Goal: Information Seeking & Learning: Learn about a topic

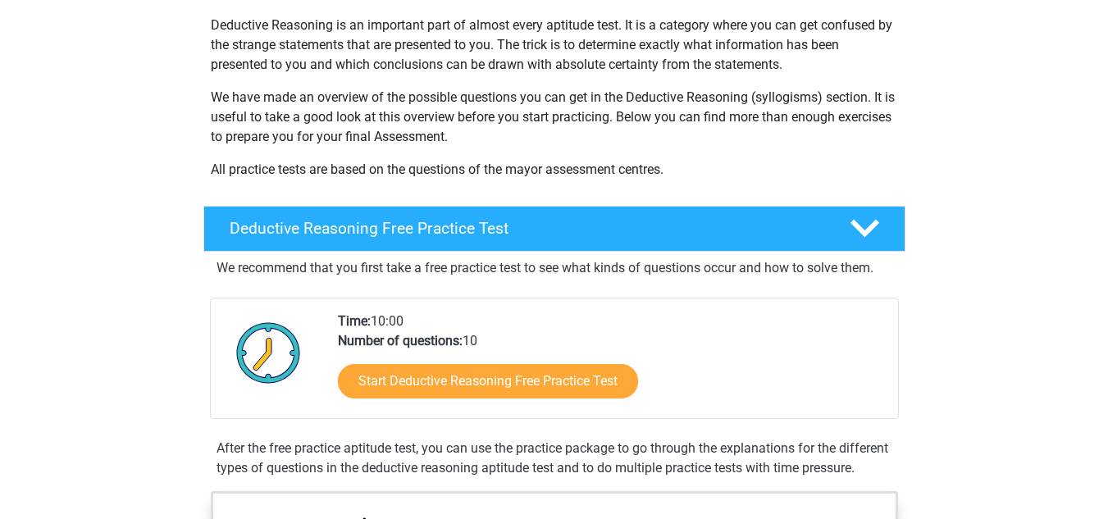
scroll to position [195, 0]
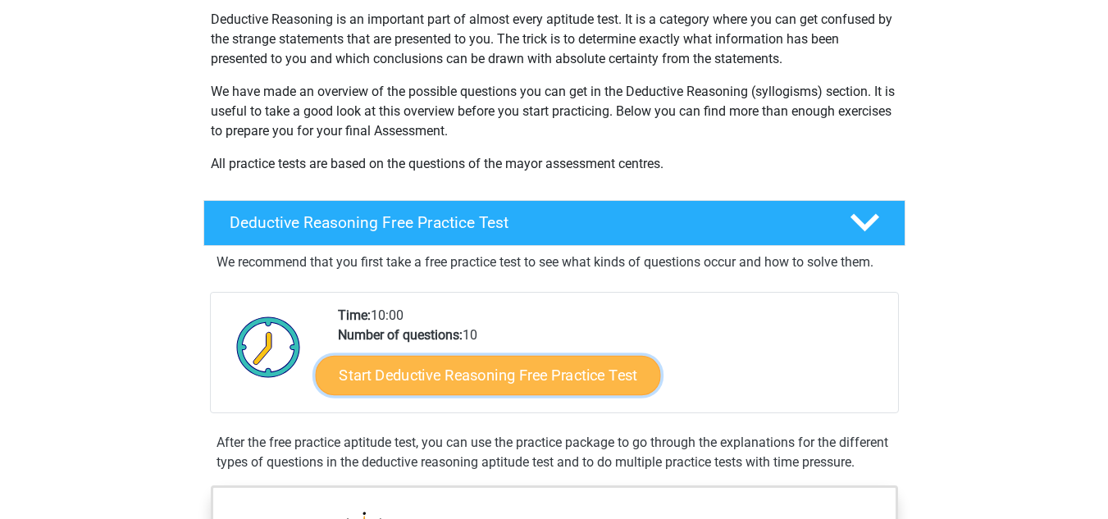
click at [618, 371] on link "Start Deductive Reasoning Free Practice Test" at bounding box center [487, 374] width 345 height 39
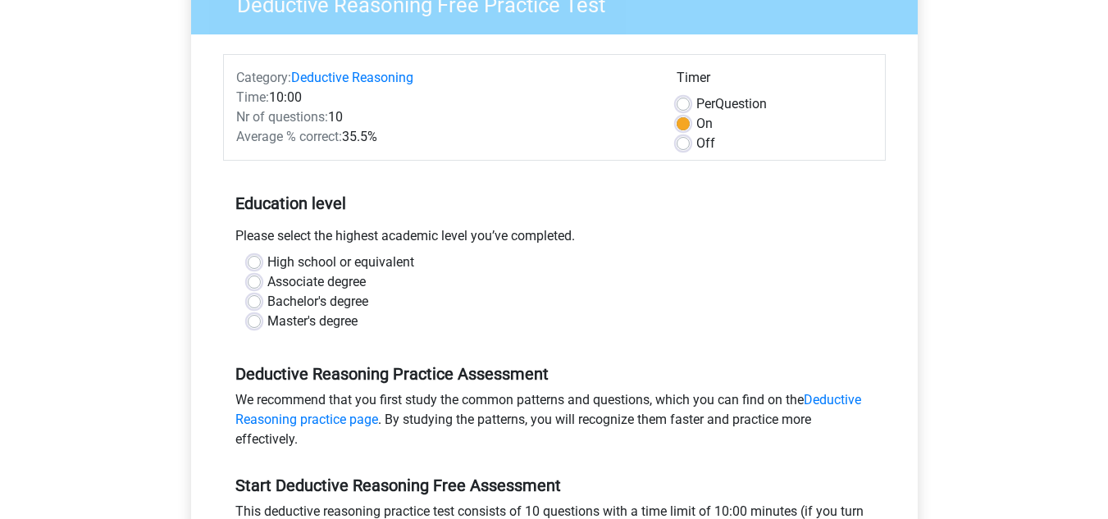
scroll to position [166, 0]
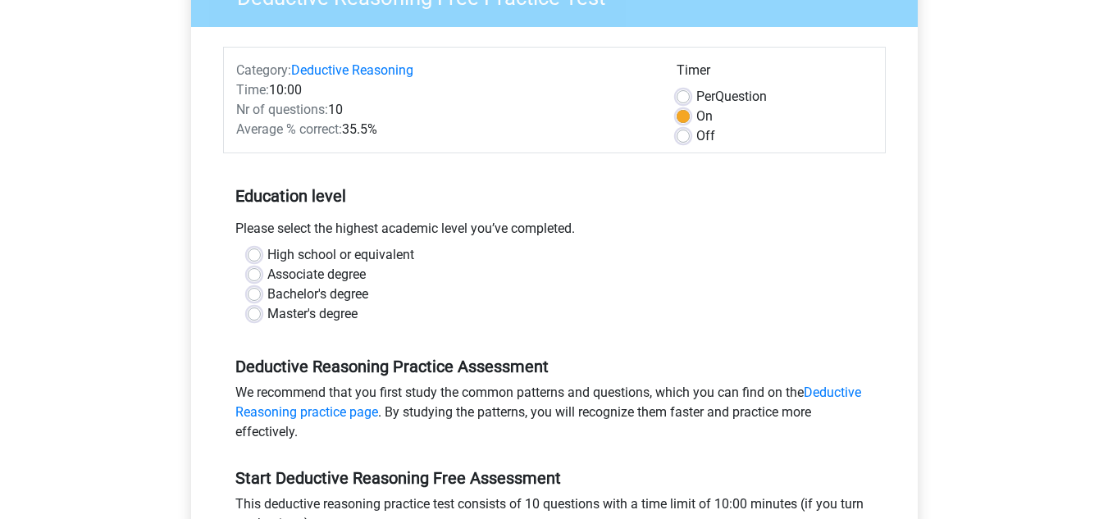
click at [267, 296] on label "Bachelor's degree" at bounding box center [317, 295] width 101 height 20
click at [248, 296] on input "Bachelor's degree" at bounding box center [254, 293] width 13 height 16
radio input "true"
click at [267, 317] on label "Master's degree" at bounding box center [312, 314] width 90 height 20
click at [255, 317] on input "Master's degree" at bounding box center [254, 312] width 13 height 16
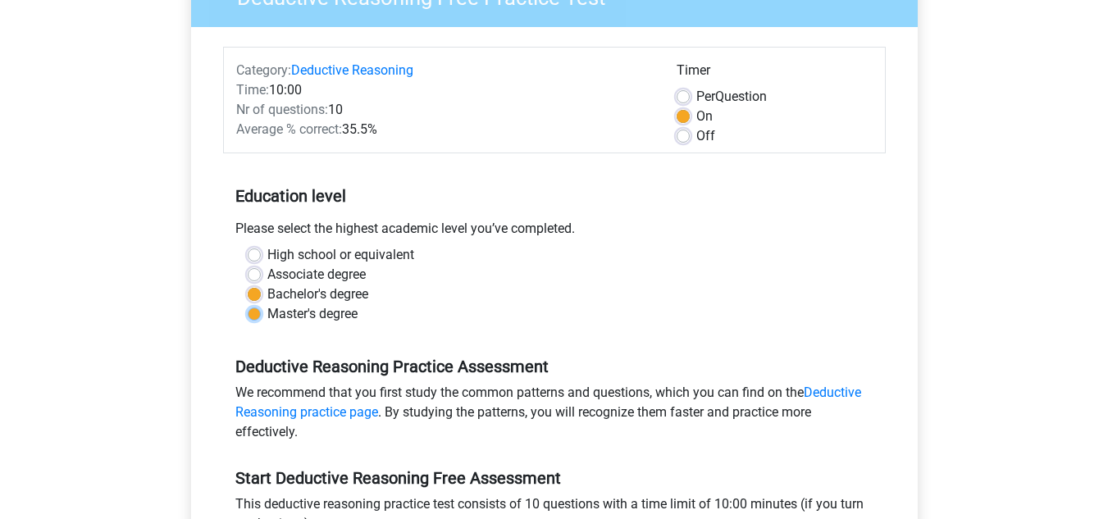
radio input "true"
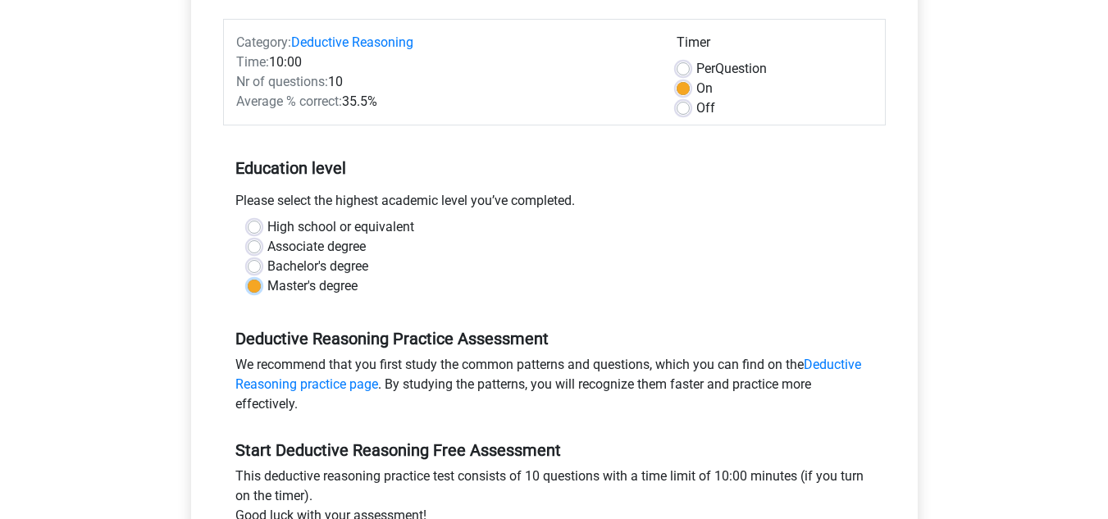
scroll to position [358, 0]
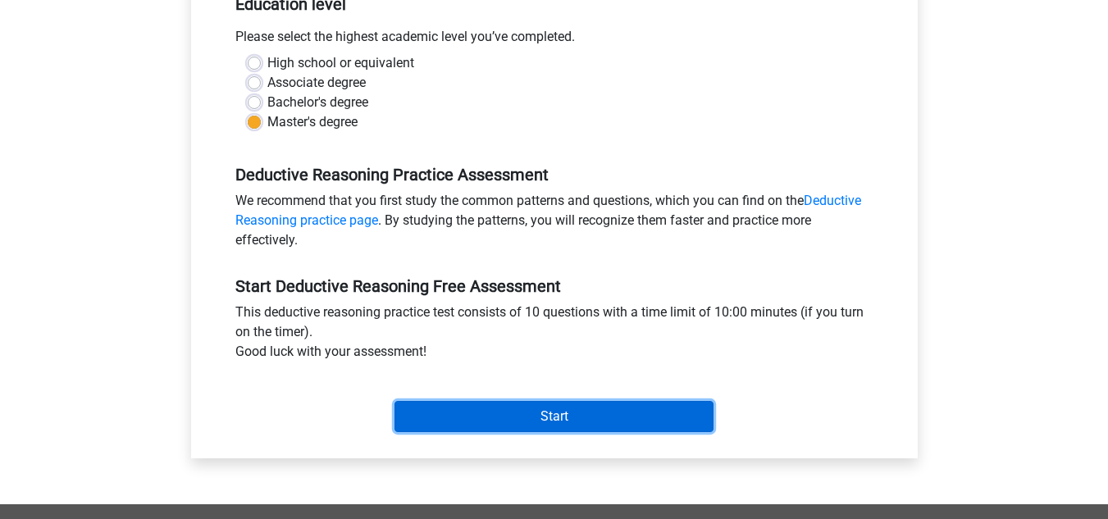
click at [417, 410] on input "Start" at bounding box center [553, 416] width 319 height 31
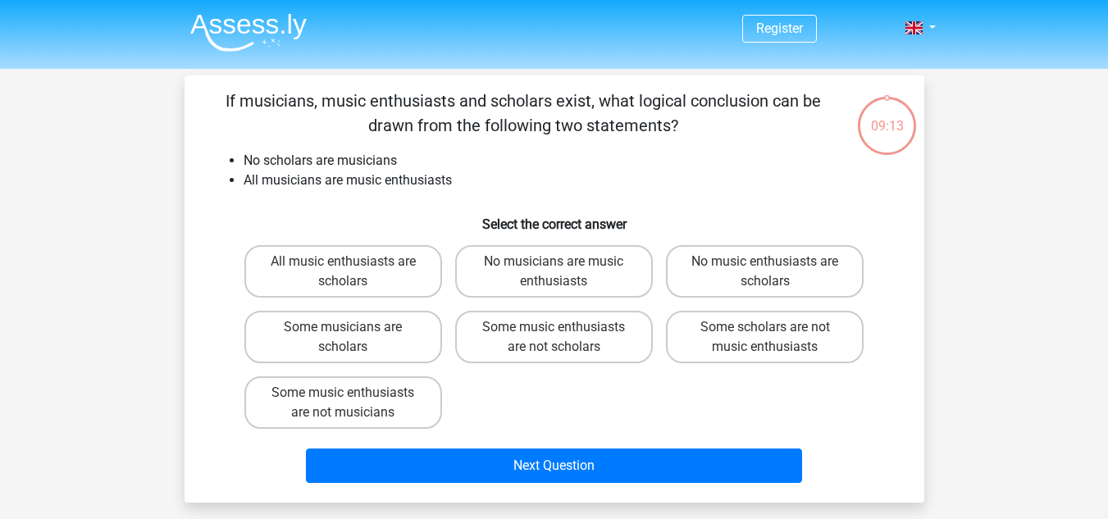
click at [808, 327] on label "Some scholars are not music enthusiasts" at bounding box center [765, 337] width 198 height 52
click at [776, 327] on input "Some scholars are not music enthusiasts" at bounding box center [770, 332] width 11 height 11
radio input "true"
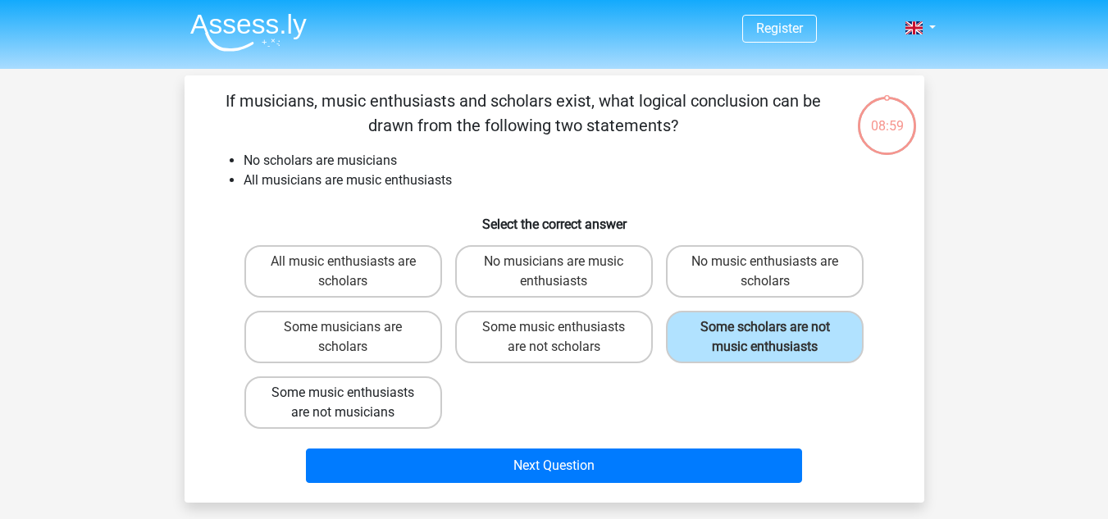
click at [367, 396] on label "Some music enthusiasts are not musicians" at bounding box center [343, 402] width 198 height 52
click at [353, 396] on input "Some music enthusiasts are not musicians" at bounding box center [348, 398] width 11 height 11
radio input "true"
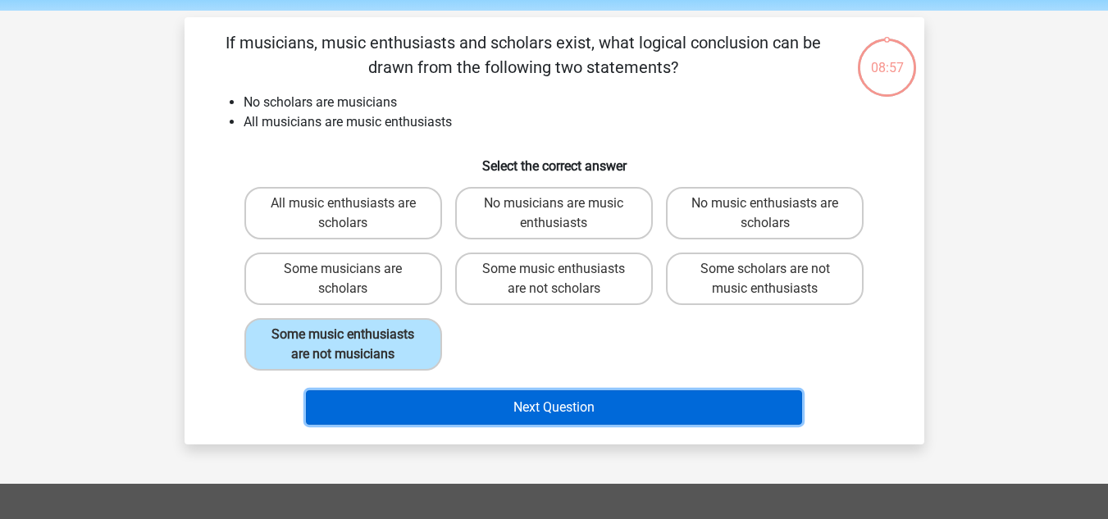
click at [725, 421] on button "Next Question" at bounding box center [554, 407] width 496 height 34
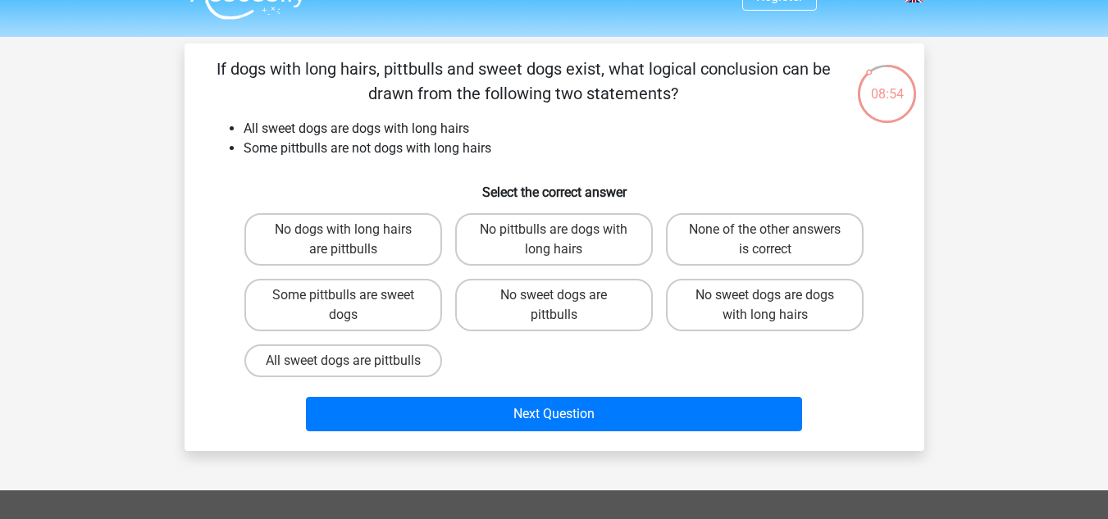
scroll to position [43, 0]
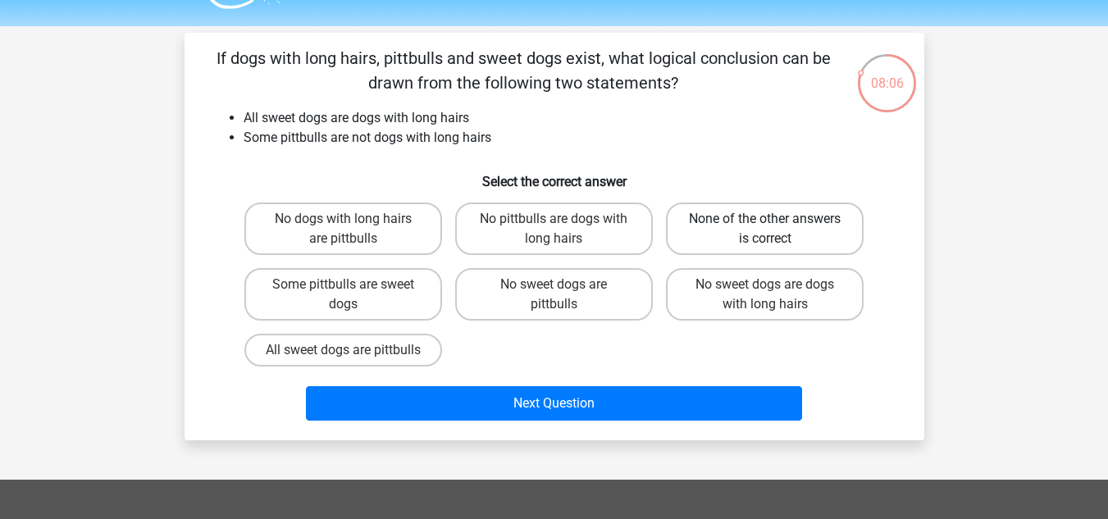
click at [834, 214] on label "None of the other answers is correct" at bounding box center [765, 229] width 198 height 52
click at [776, 219] on input "None of the other answers is correct" at bounding box center [770, 224] width 11 height 11
radio input "true"
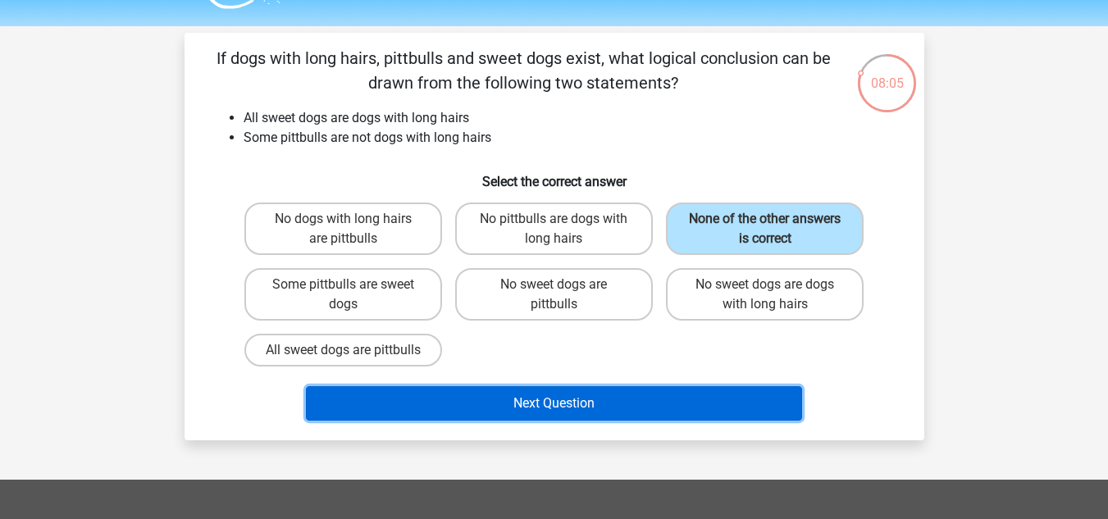
click at [740, 421] on button "Next Question" at bounding box center [554, 403] width 496 height 34
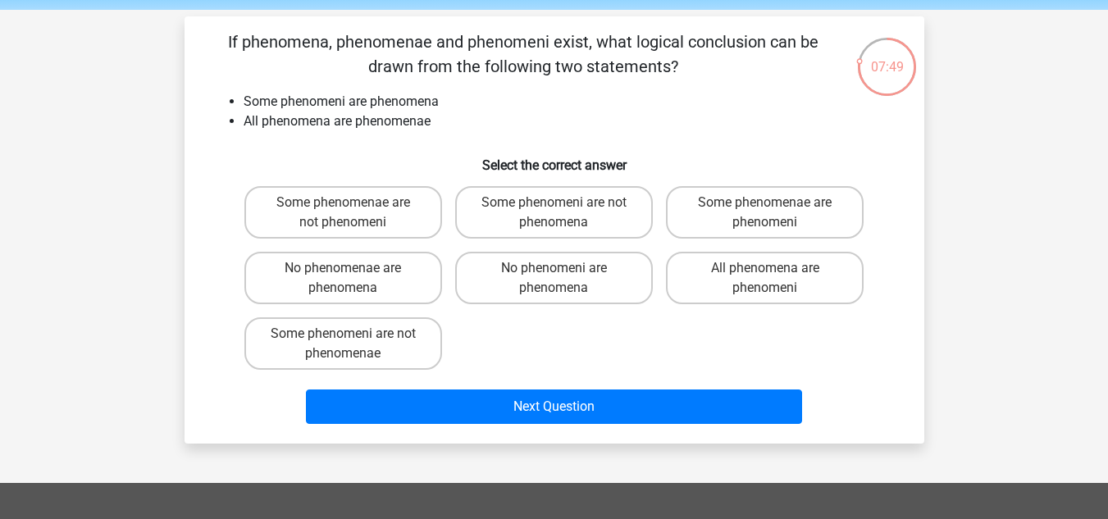
scroll to position [61, 0]
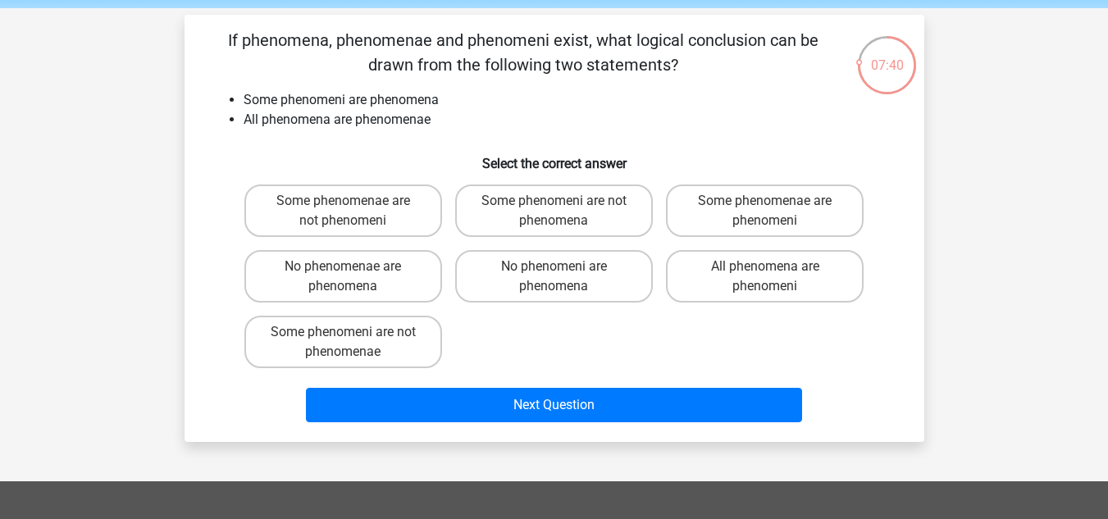
click at [395, 343] on label "Some phenomeni are not phenomenae" at bounding box center [343, 342] width 198 height 52
click at [353, 343] on input "Some phenomeni are not phenomenae" at bounding box center [348, 337] width 11 height 11
radio input "true"
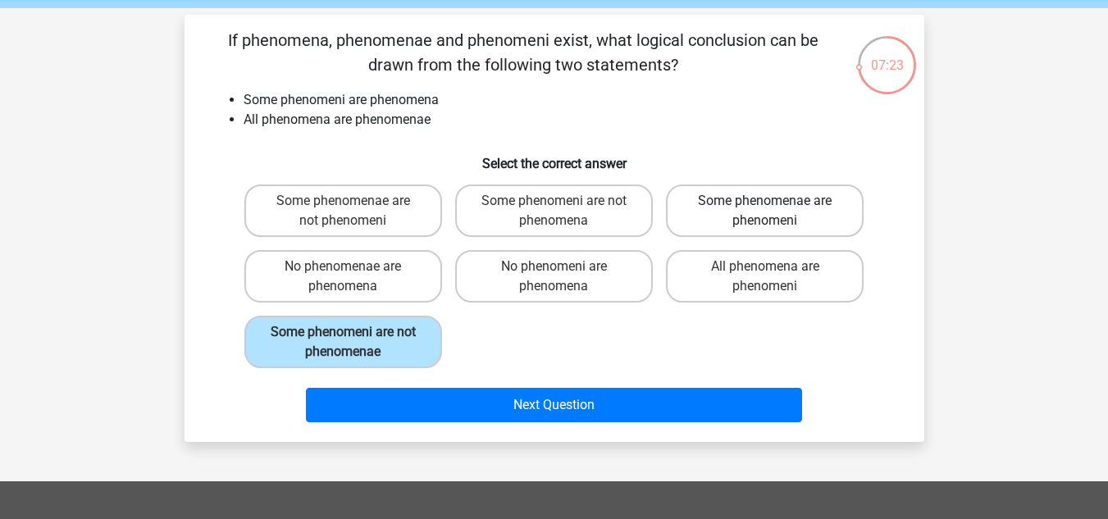
click at [829, 213] on label "Some phenomenae are phenomeni" at bounding box center [765, 210] width 198 height 52
click at [776, 212] on input "Some phenomenae are phenomeni" at bounding box center [770, 206] width 11 height 11
radio input "true"
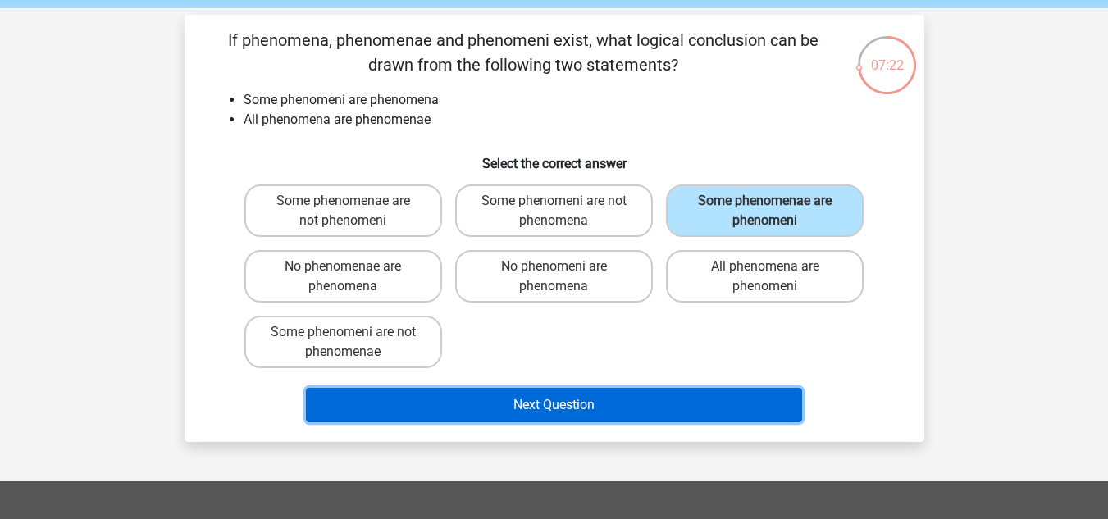
click at [718, 414] on button "Next Question" at bounding box center [554, 405] width 496 height 34
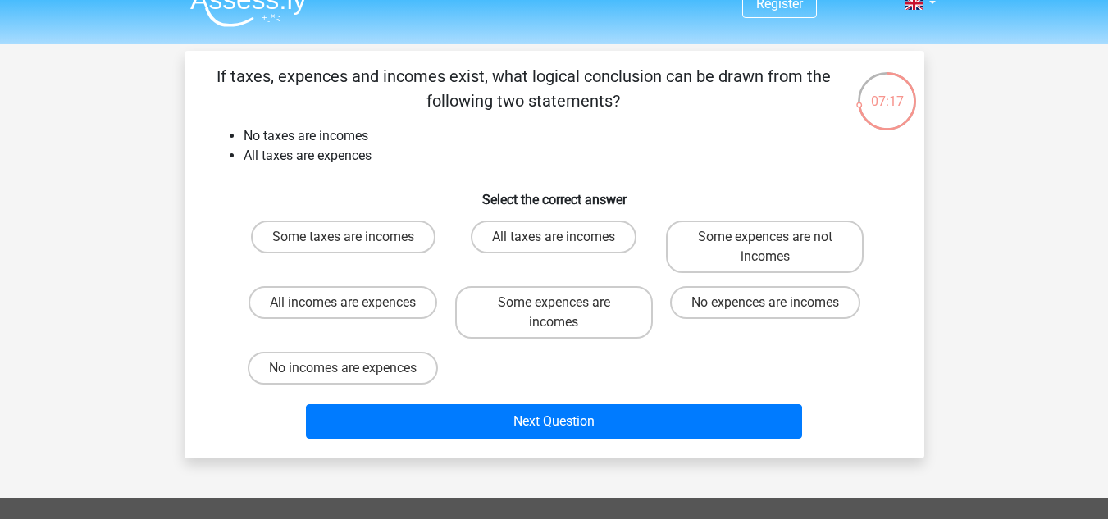
scroll to position [25, 0]
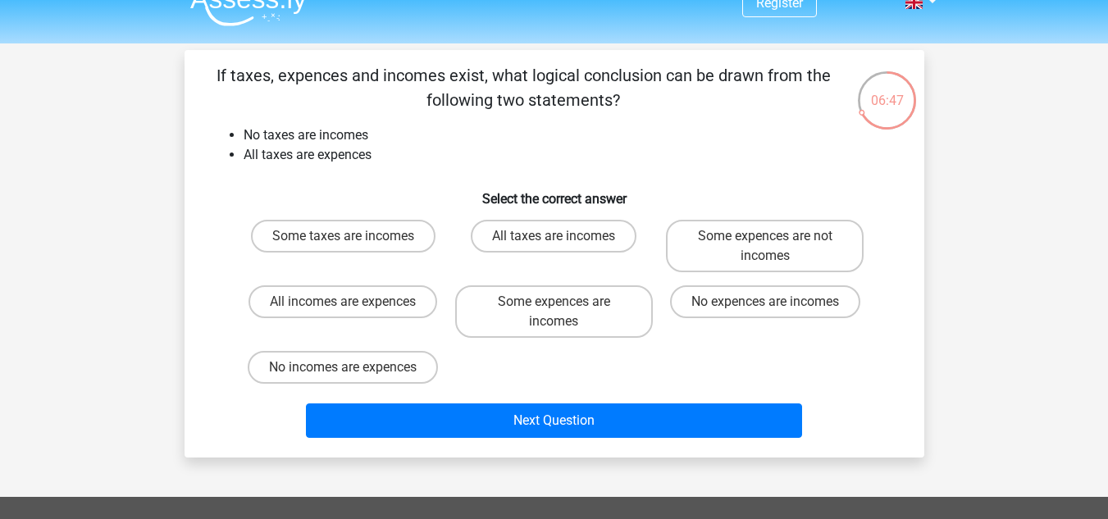
click at [820, 306] on label "No expences are incomes" at bounding box center [765, 301] width 190 height 33
click at [776, 306] on input "No expences are incomes" at bounding box center [770, 307] width 11 height 11
radio input "true"
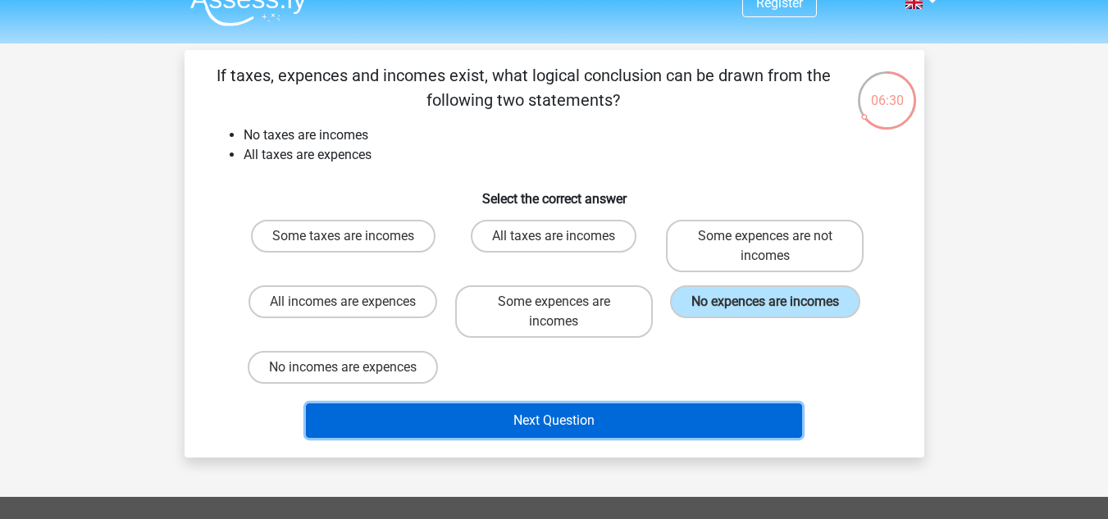
click at [690, 415] on button "Next Question" at bounding box center [554, 420] width 496 height 34
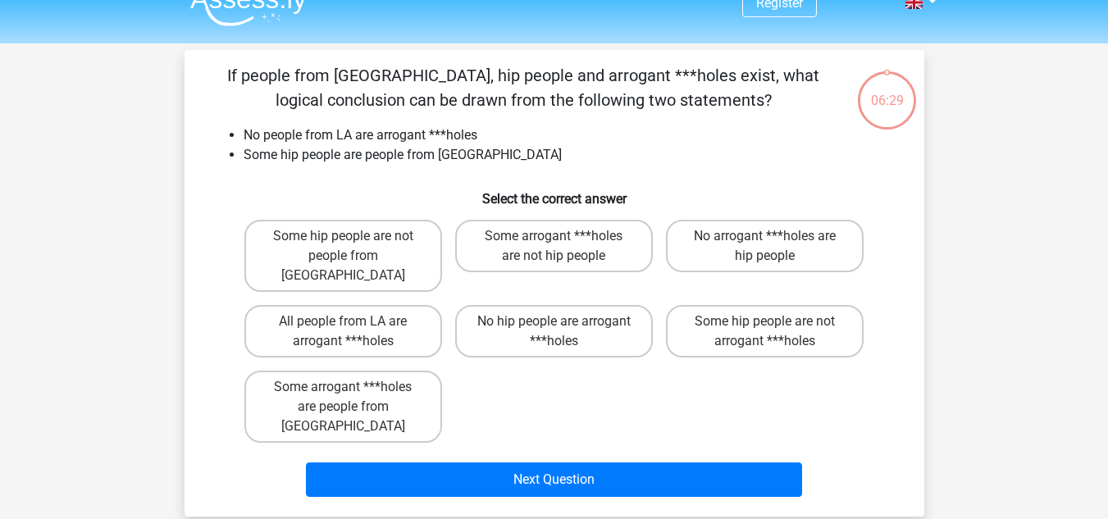
scroll to position [75, 0]
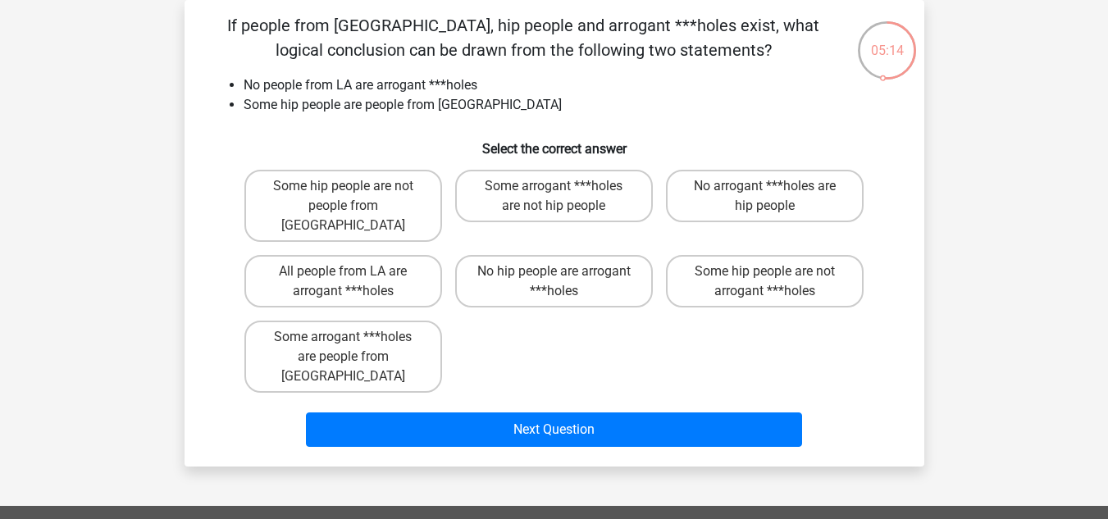
click at [800, 196] on label "No arrogant ***holes are hip people" at bounding box center [765, 196] width 198 height 52
click at [776, 196] on input "No arrogant ***holes are hip people" at bounding box center [770, 191] width 11 height 11
radio input "true"
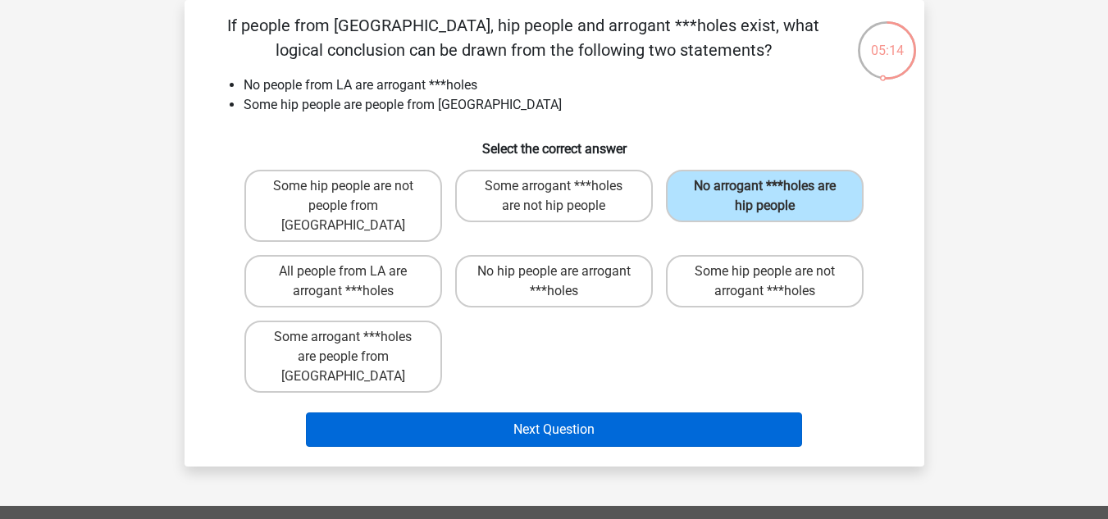
click at [663, 412] on button "Next Question" at bounding box center [554, 429] width 496 height 34
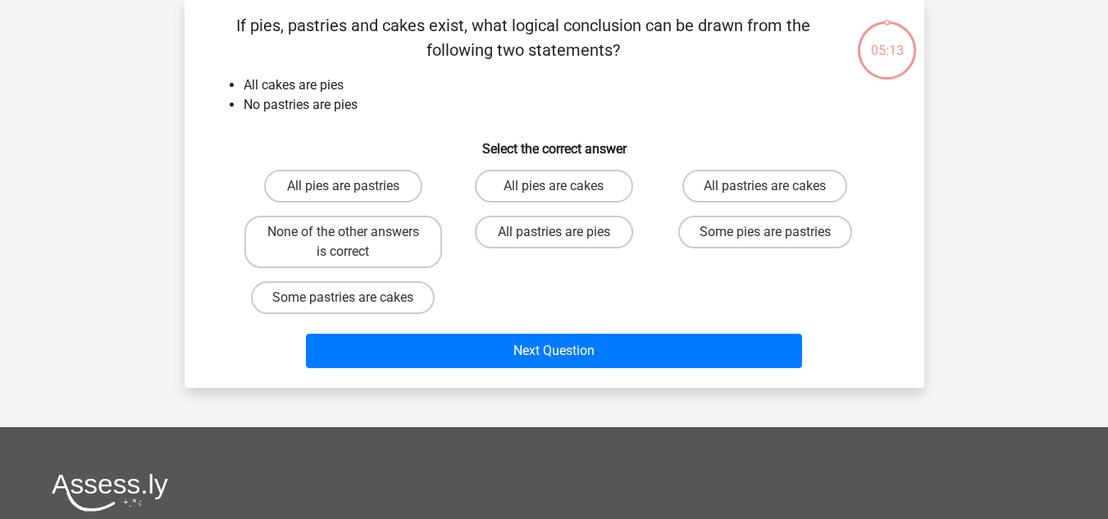
click at [604, 381] on div "If pies, pastries and cakes exist, what logical conclusion can be drawn from th…" at bounding box center [554, 194] width 740 height 388
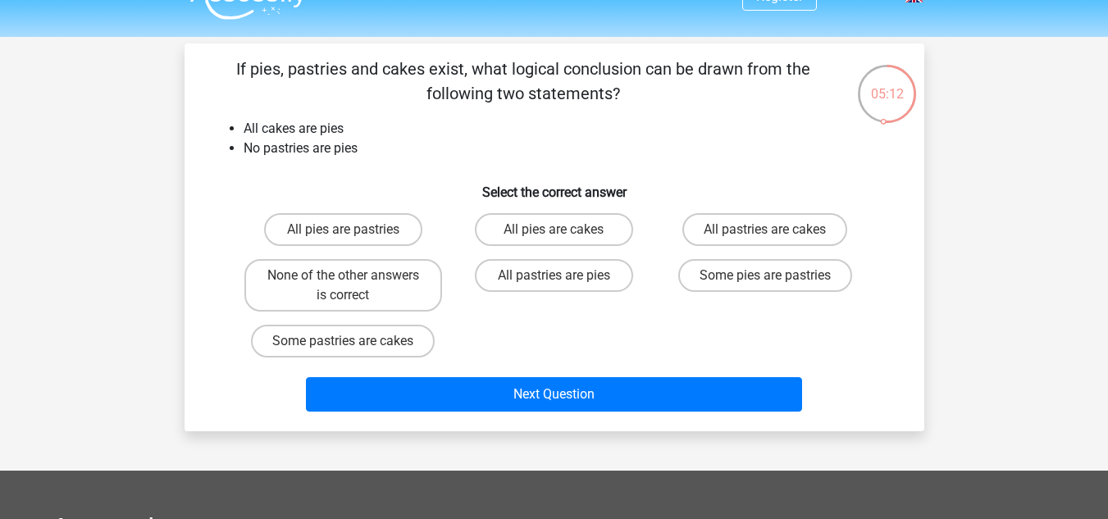
scroll to position [34, 0]
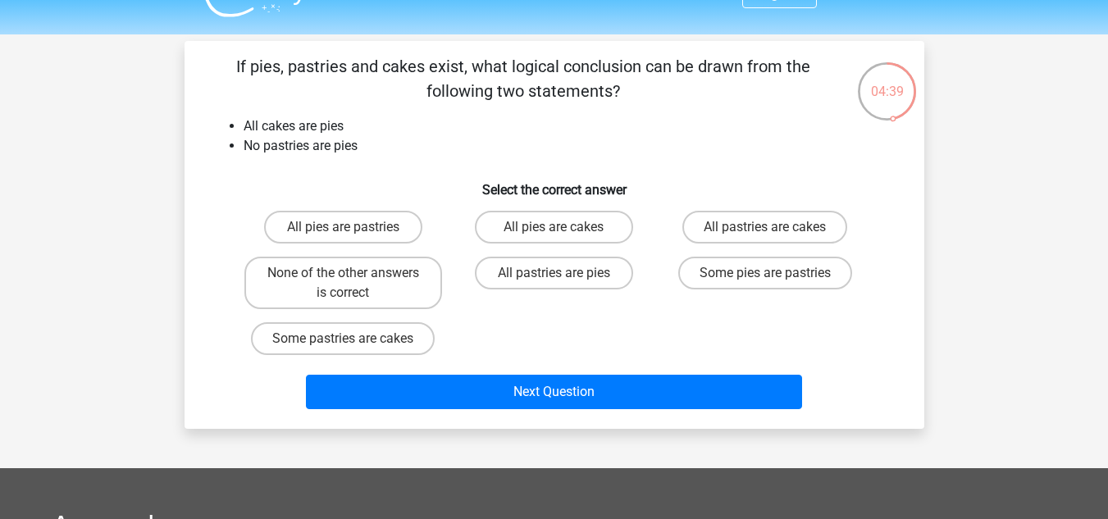
click at [394, 272] on label "None of the other answers is correct" at bounding box center [343, 283] width 198 height 52
click at [353, 273] on input "None of the other answers is correct" at bounding box center [348, 278] width 11 height 11
radio input "true"
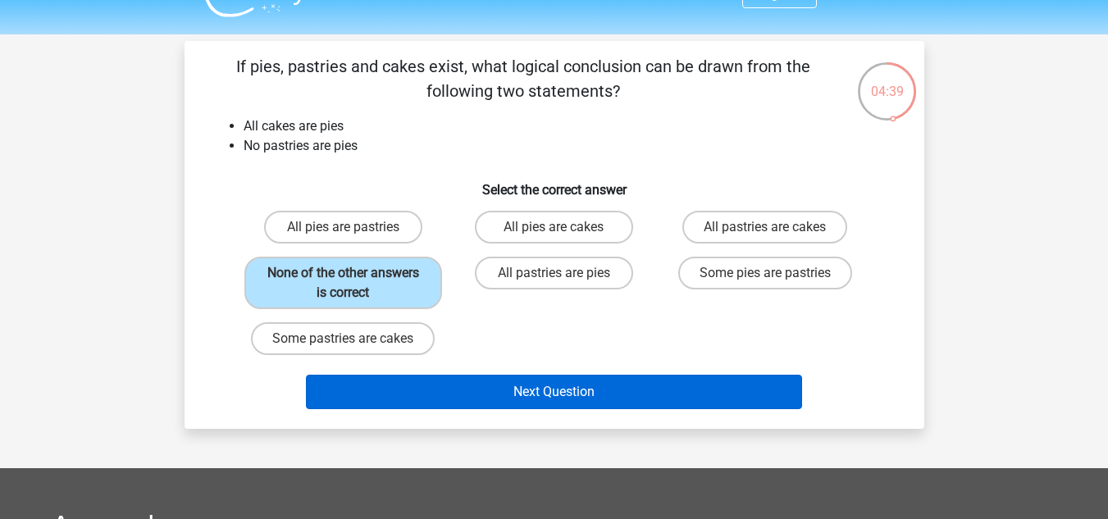
click at [575, 380] on button "Next Question" at bounding box center [554, 392] width 496 height 34
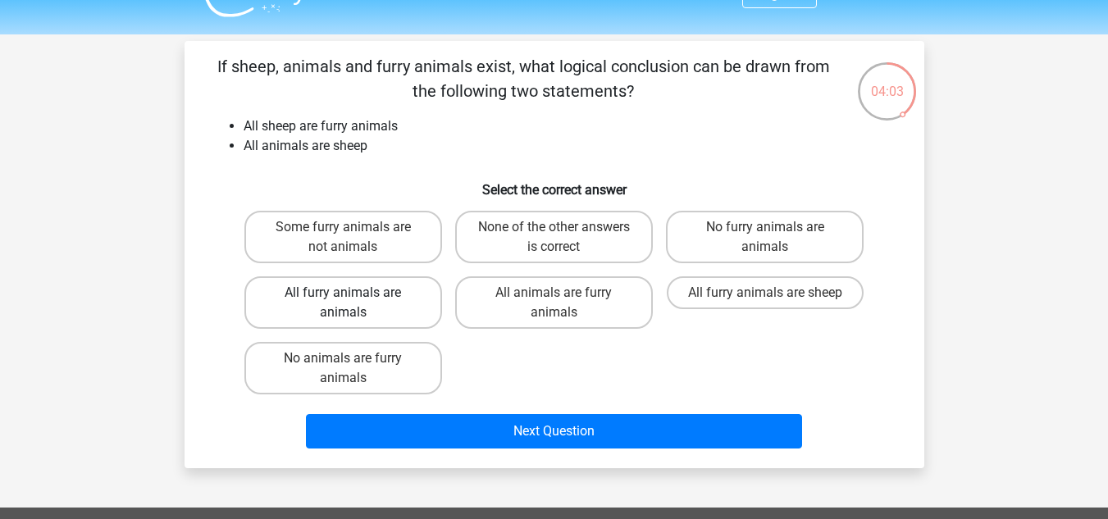
click at [305, 298] on label "All furry animals are animals" at bounding box center [343, 302] width 198 height 52
click at [343, 298] on input "All furry animals are animals" at bounding box center [348, 298] width 11 height 11
radio input "true"
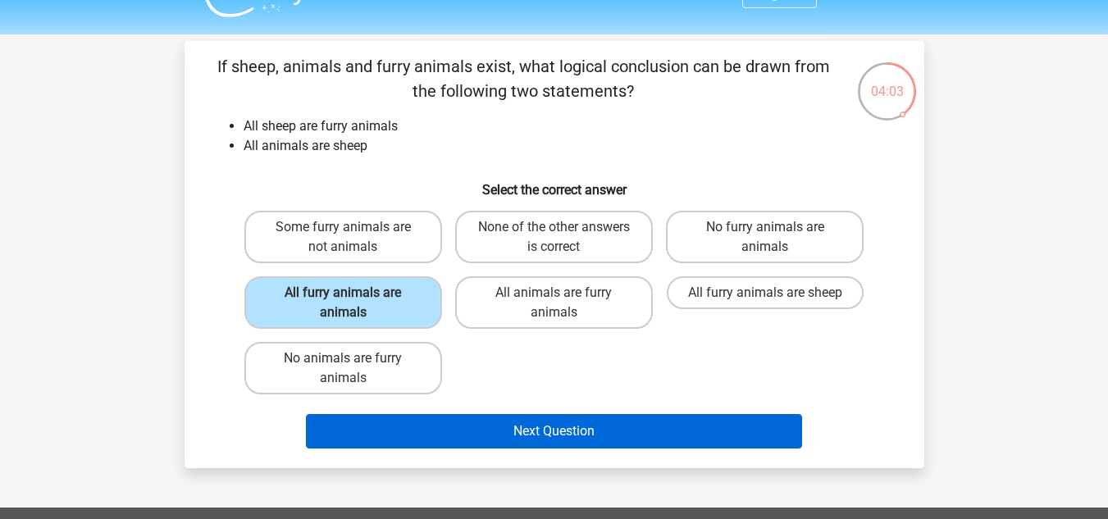
click at [463, 438] on button "Next Question" at bounding box center [554, 431] width 496 height 34
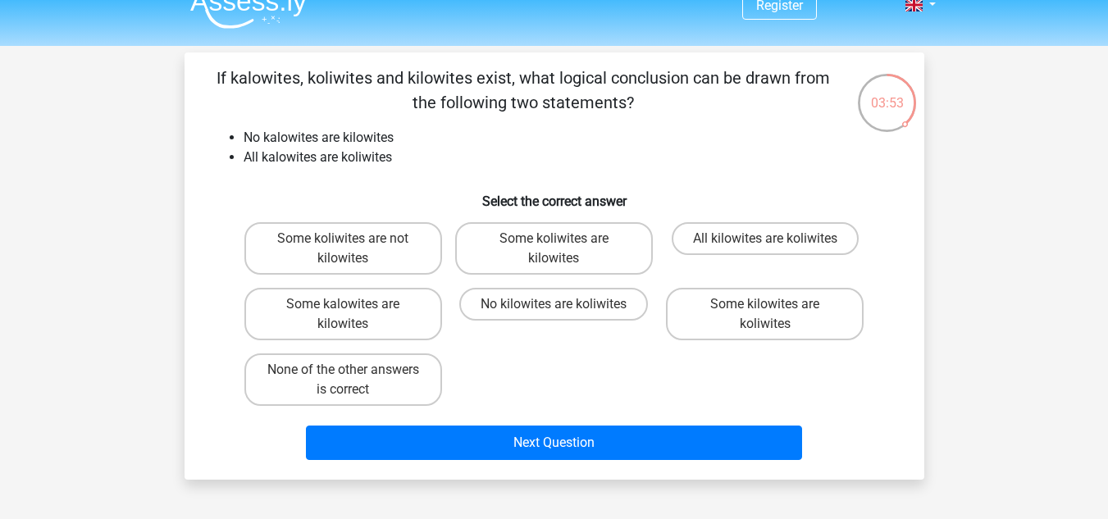
scroll to position [24, 0]
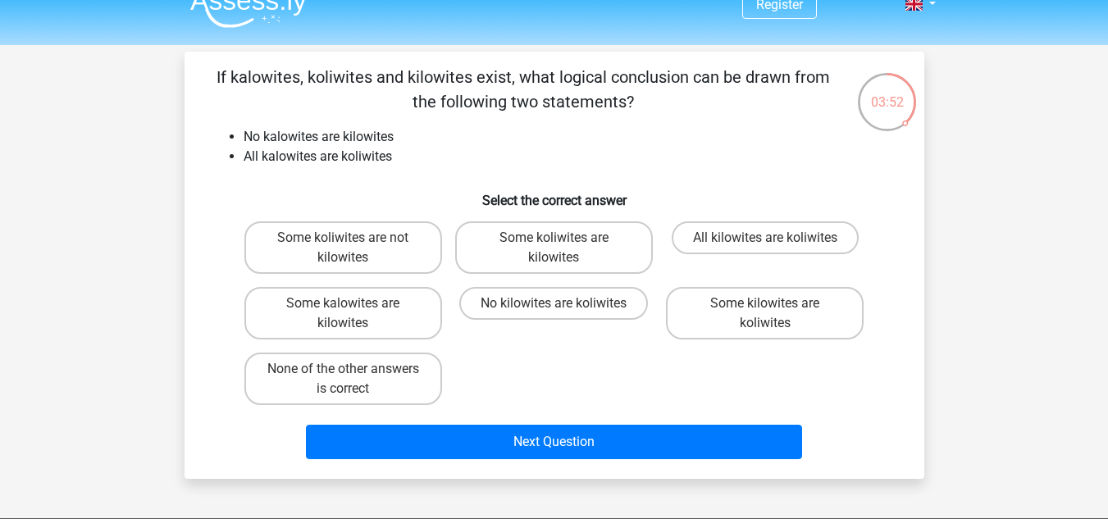
click at [323, 312] on label "Some kalowites are kilowites" at bounding box center [343, 313] width 198 height 52
click at [343, 312] on input "Some kalowites are kilowites" at bounding box center [348, 308] width 11 height 11
radio input "true"
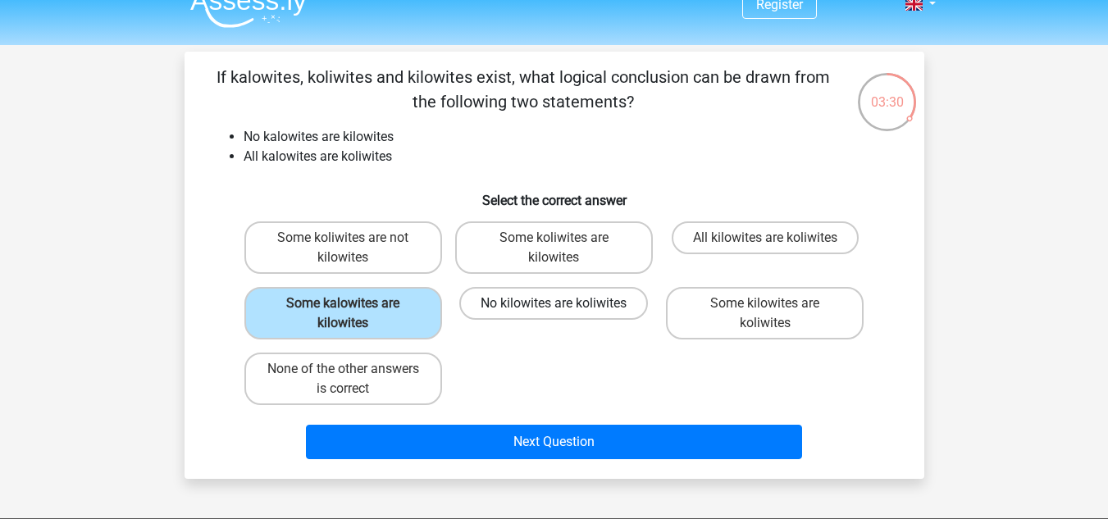
click at [522, 299] on label "No kilowites are koliwites" at bounding box center [553, 303] width 189 height 33
click at [553, 303] on input "No kilowites are koliwites" at bounding box center [558, 308] width 11 height 11
radio input "true"
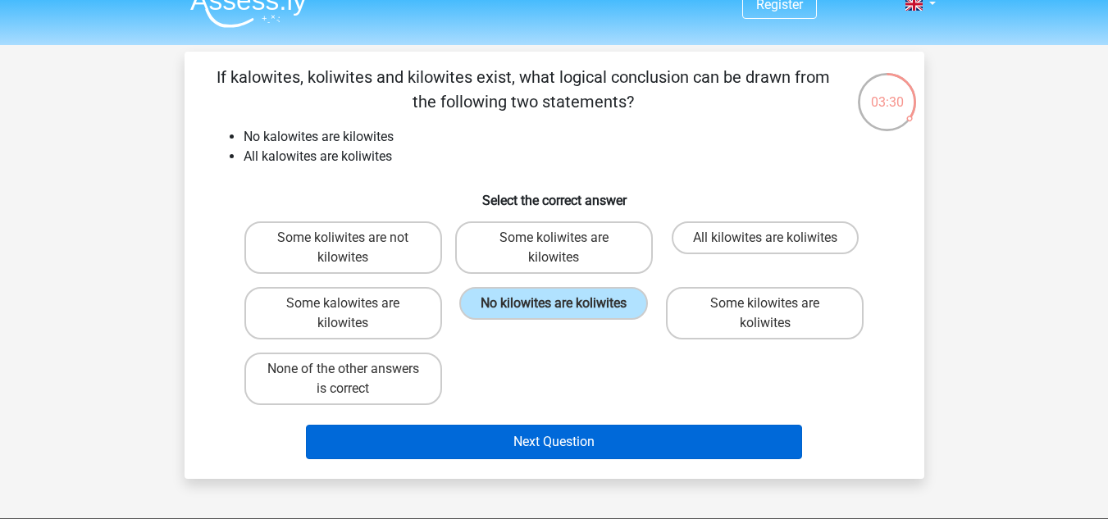
click at [557, 457] on button "Next Question" at bounding box center [554, 442] width 496 height 34
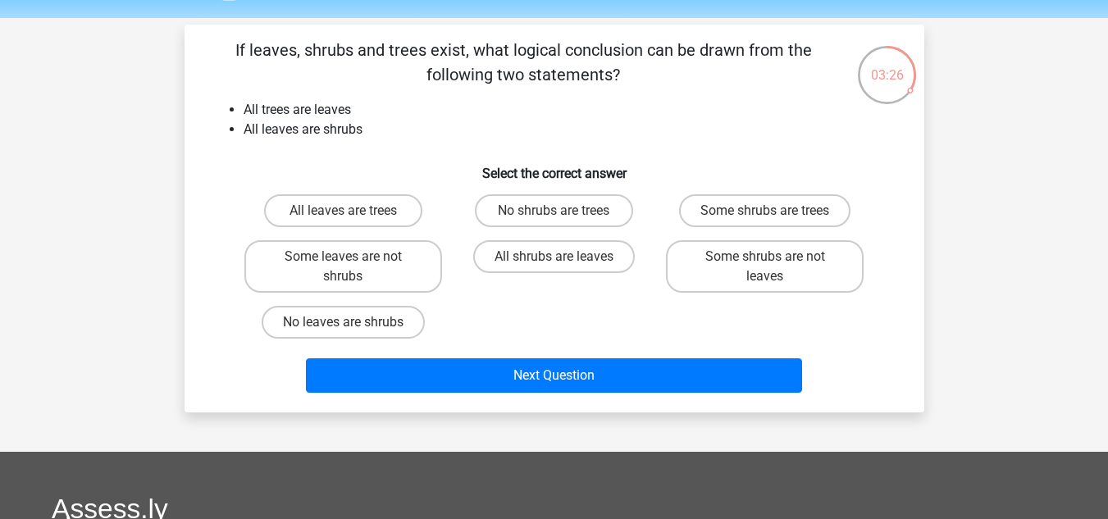
scroll to position [50, 0]
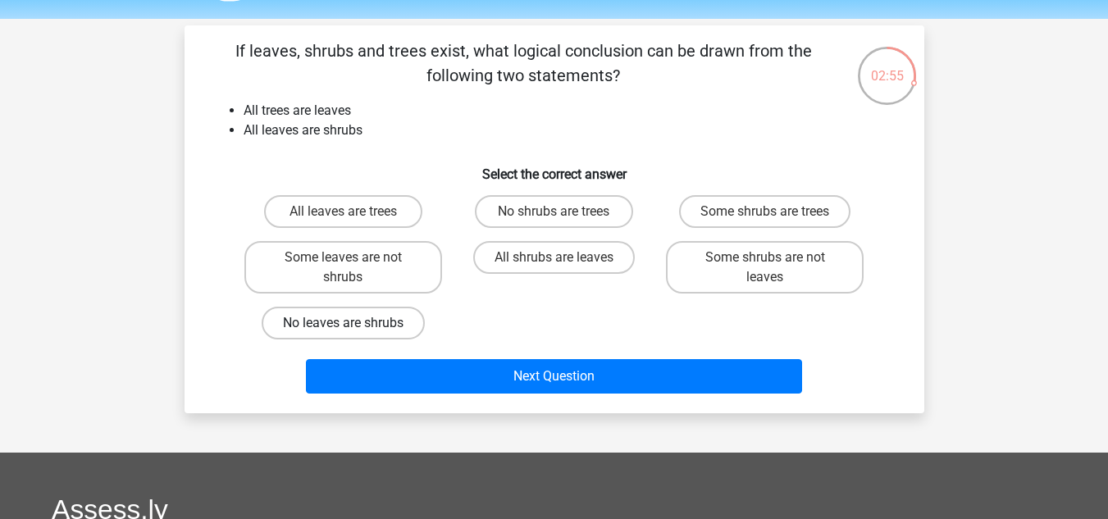
click at [299, 316] on label "No leaves are shrubs" at bounding box center [343, 323] width 163 height 33
click at [343, 323] on input "No leaves are shrubs" at bounding box center [348, 328] width 11 height 11
radio input "true"
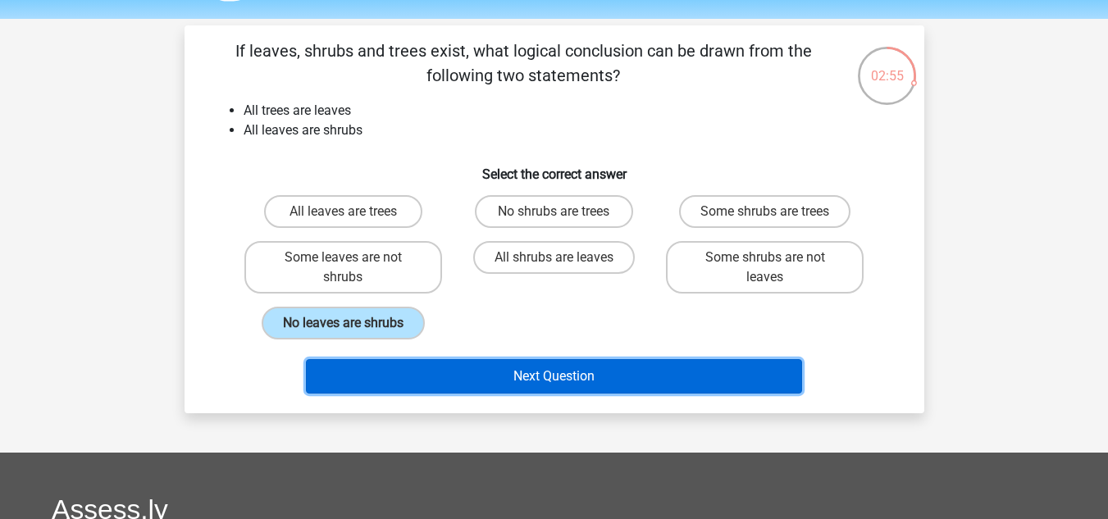
click at [396, 382] on button "Next Question" at bounding box center [554, 376] width 496 height 34
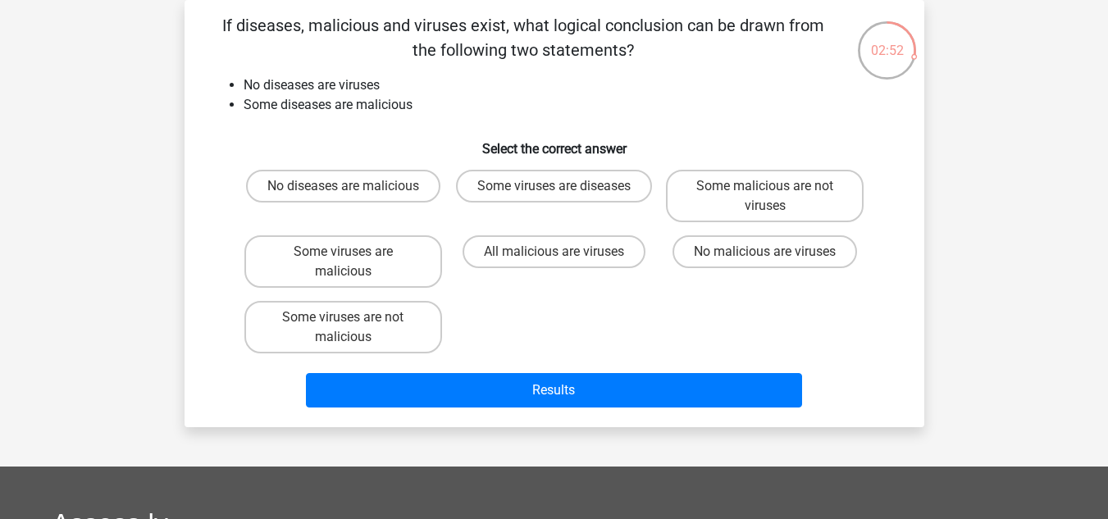
scroll to position [55, 0]
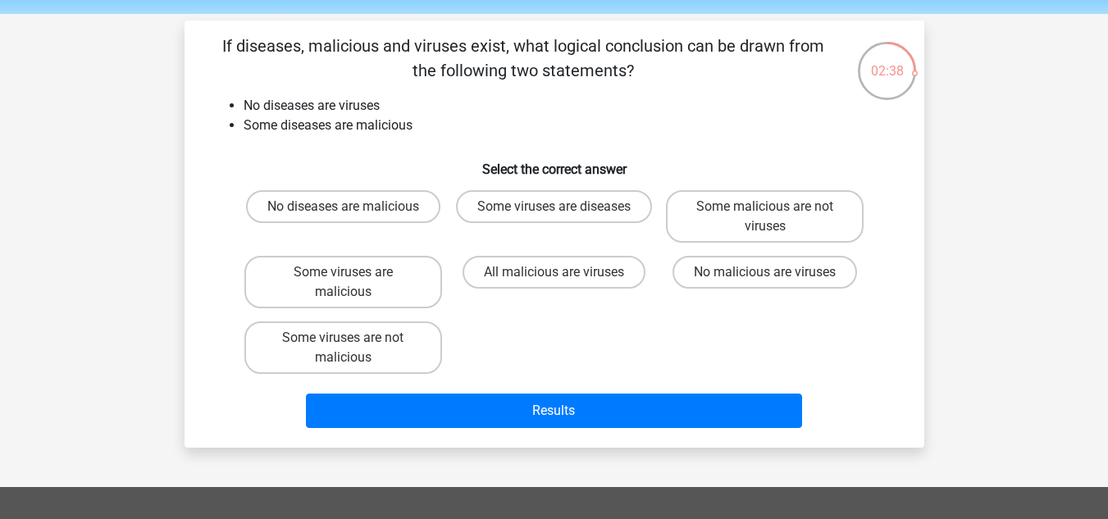
click at [345, 364] on label "Some viruses are not malicious" at bounding box center [343, 347] width 198 height 52
click at [345, 348] on input "Some viruses are not malicious" at bounding box center [348, 343] width 11 height 11
radio input "true"
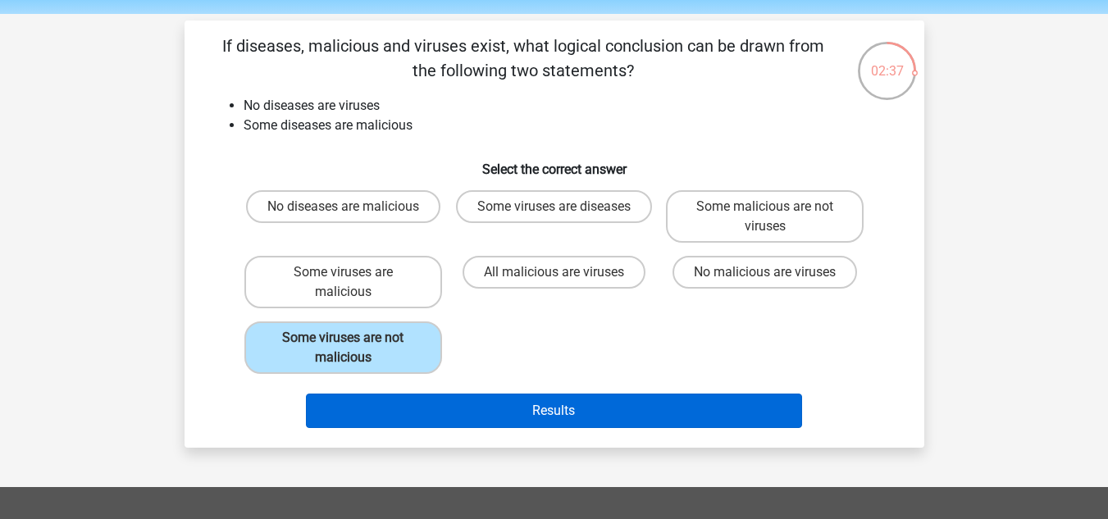
click at [406, 398] on button "Results" at bounding box center [554, 411] width 496 height 34
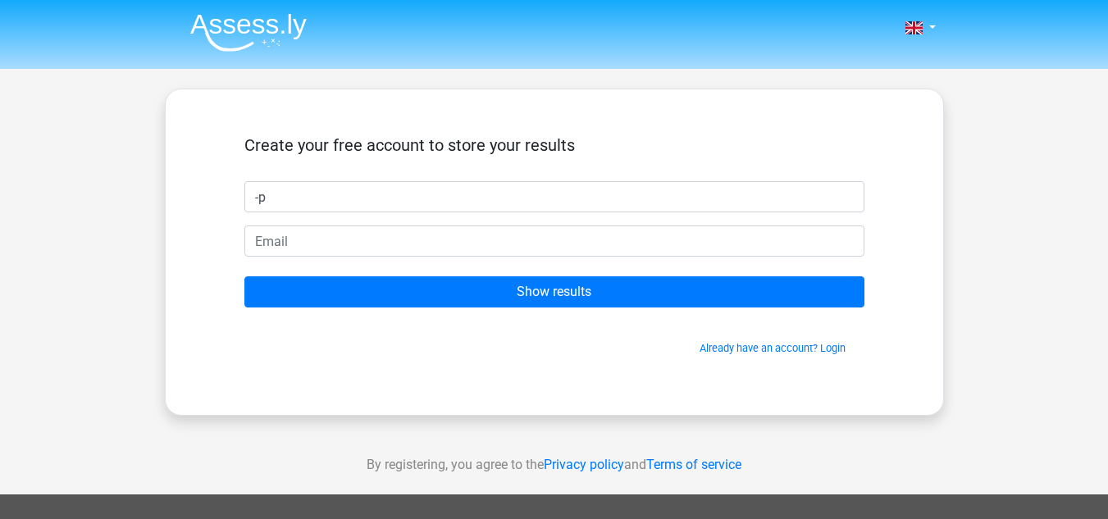
type input "-"
type input "perla"
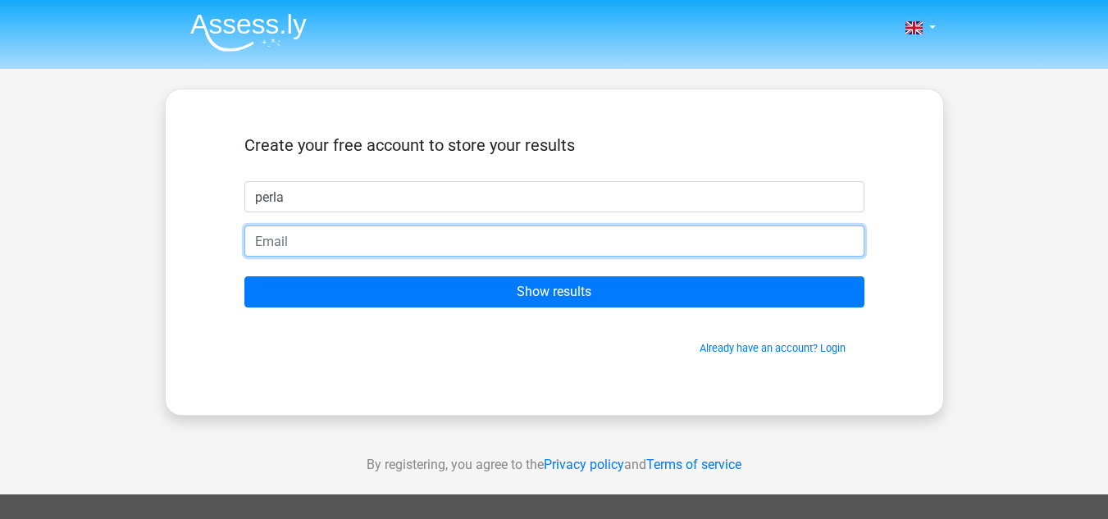
click at [635, 236] on input "email" at bounding box center [554, 240] width 620 height 31
type input "navaperla2002@gmail.com"
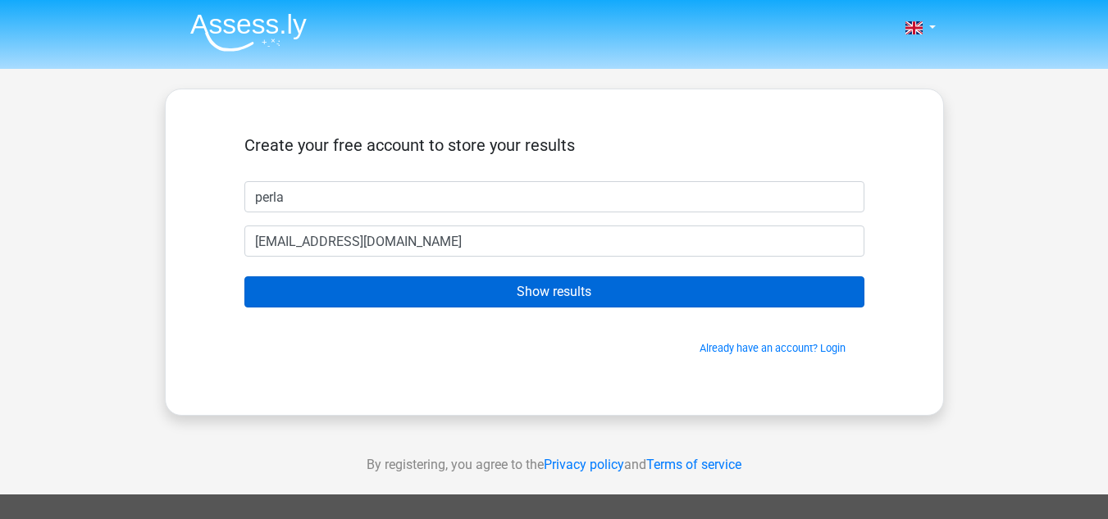
click at [636, 287] on input "Show results" at bounding box center [554, 291] width 620 height 31
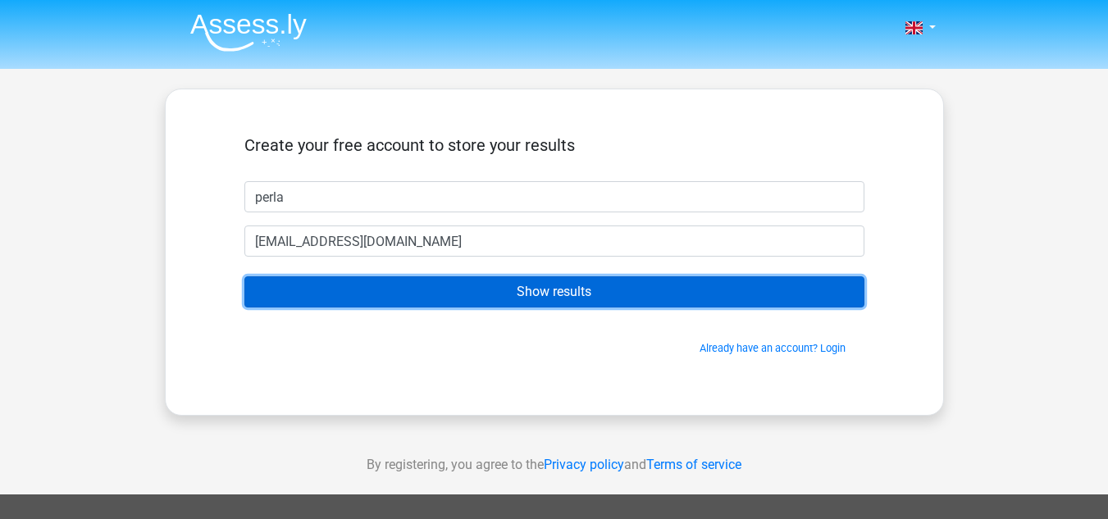
click at [452, 286] on input "Show results" at bounding box center [554, 291] width 620 height 31
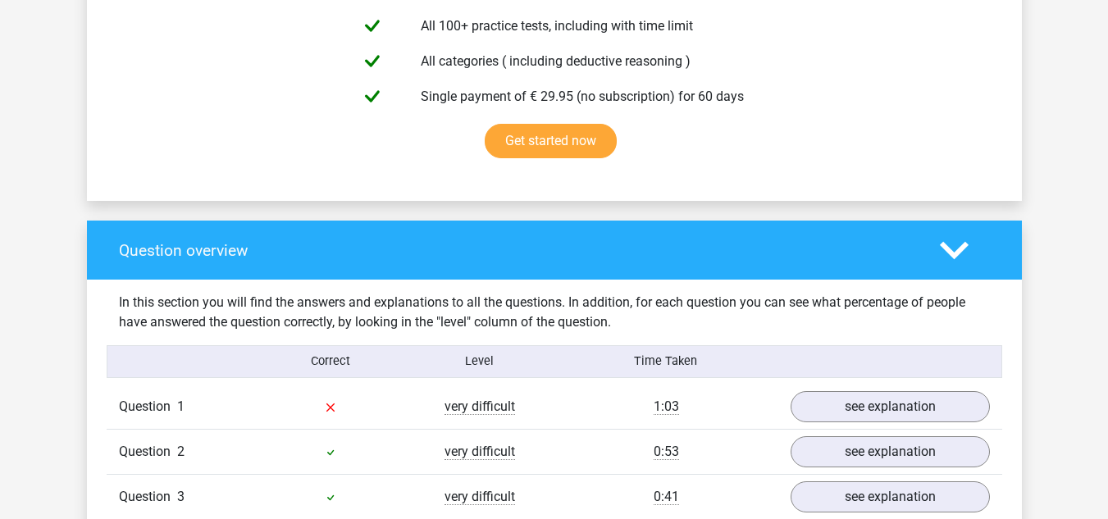
scroll to position [886, 0]
